Goal: Check status

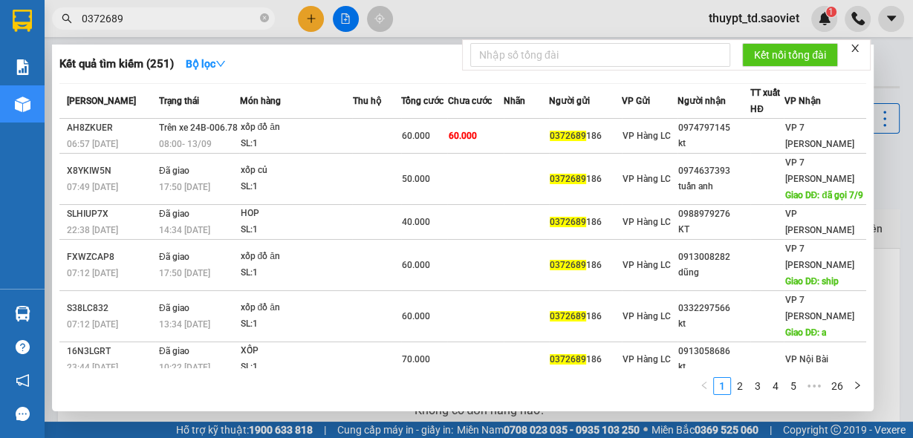
click at [82, 27] on span "0372689" at bounding box center [163, 18] width 223 height 22
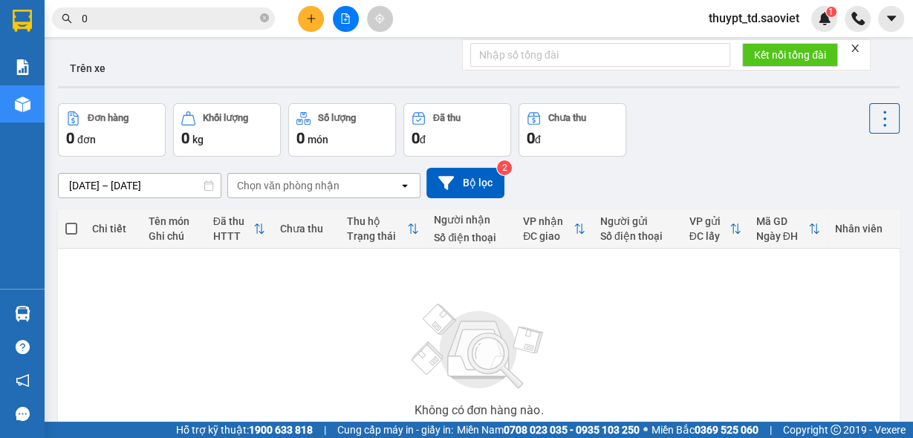
click at [67, 22] on div "0" at bounding box center [145, 18] width 290 height 22
paste input "0982191389"
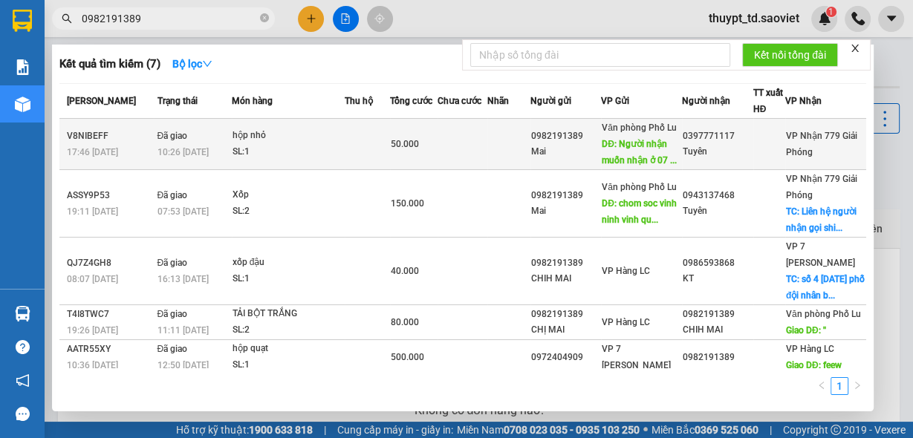
type input "0982191389"
click at [183, 160] on td "Đã giao 10:26 [DATE]" at bounding box center [193, 144] width 78 height 51
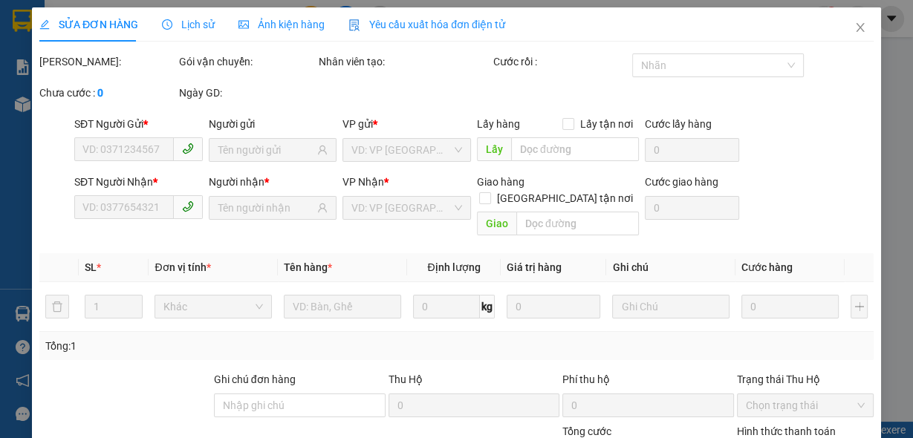
type input "0982191389"
type input "Mai"
type input "Người nhận muốn nhận ở 07 PVĐ , ac chuyển qua giúp e ạ"
type input "0397771117"
type input "Tuyên"
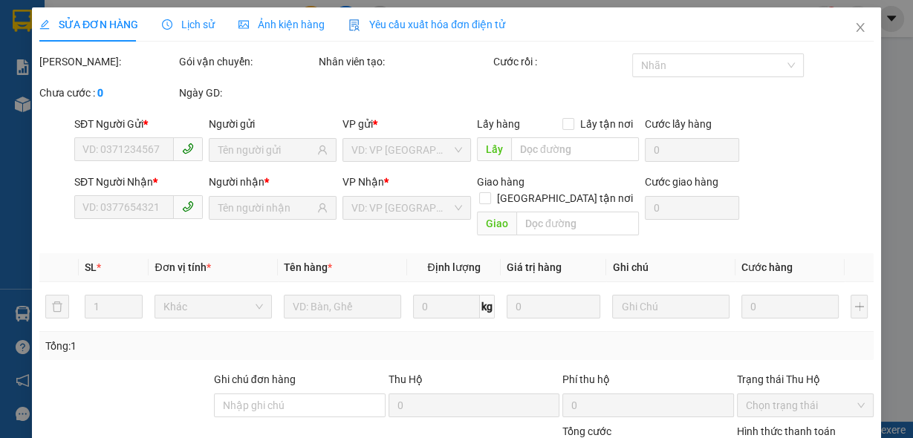
type input "50.000"
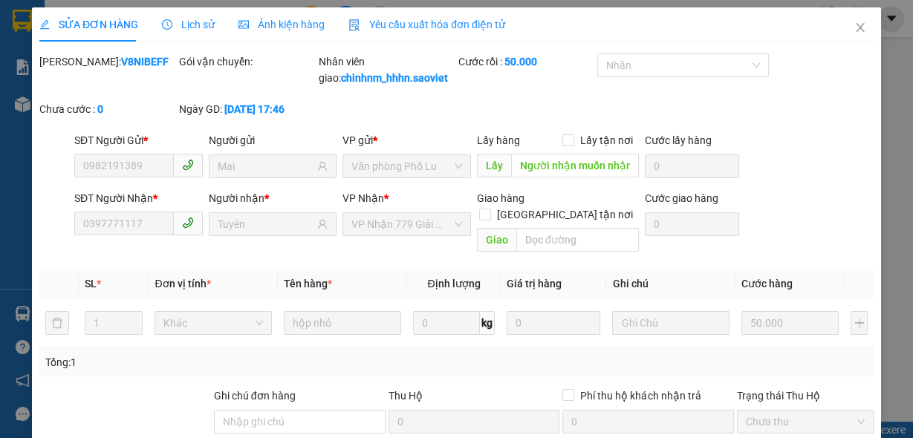
click at [196, 25] on span "Lịch sử" at bounding box center [188, 25] width 53 height 12
